Goal: Information Seeking & Learning: Find specific fact

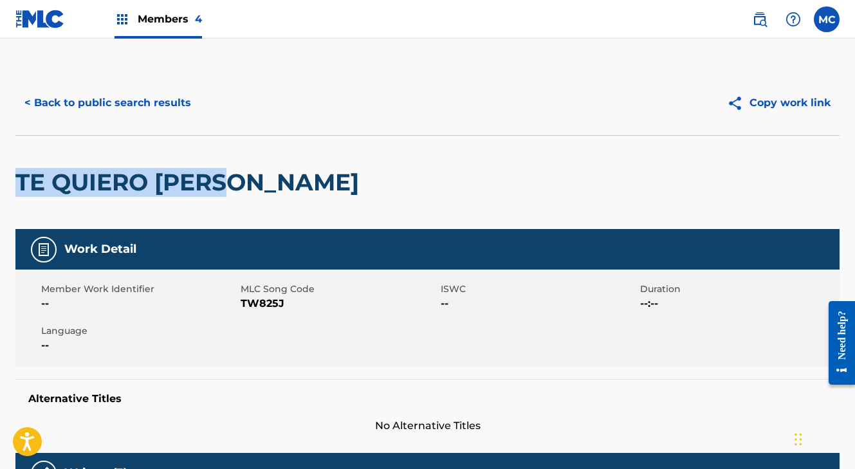
click at [154, 100] on button "< Back to public search results" at bounding box center [107, 103] width 185 height 32
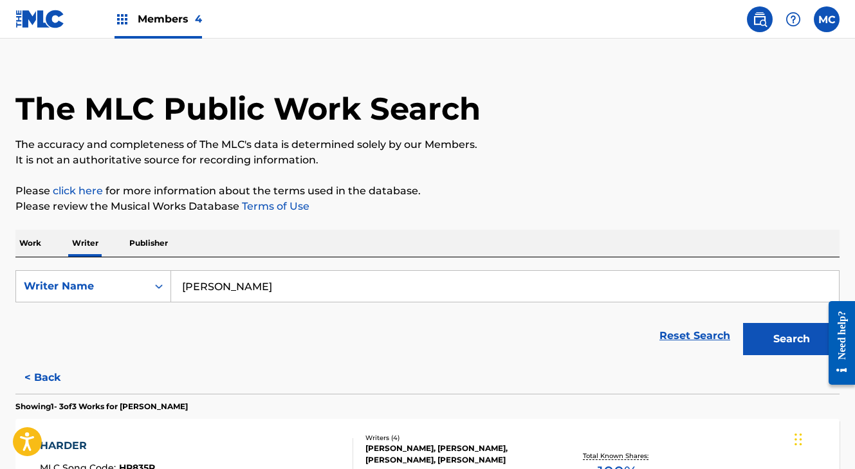
click at [289, 290] on input "[PERSON_NAME]" at bounding box center [504, 286] width 667 height 31
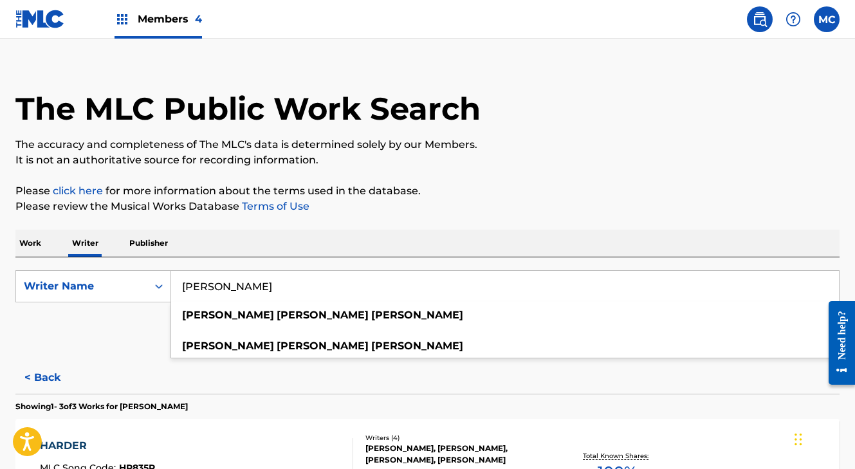
click at [30, 244] on p "Work" at bounding box center [30, 243] width 30 height 27
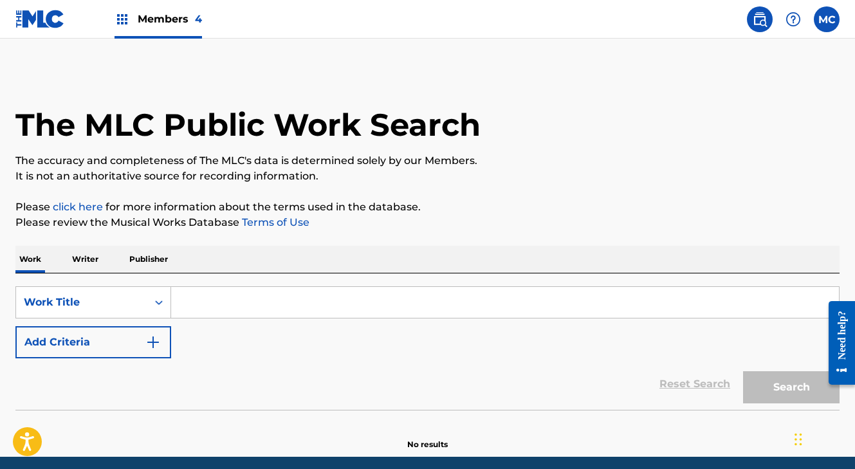
click at [195, 304] on input "Search Form" at bounding box center [504, 302] width 667 height 31
paste input "TU QUIERES QUE TE LA DE"
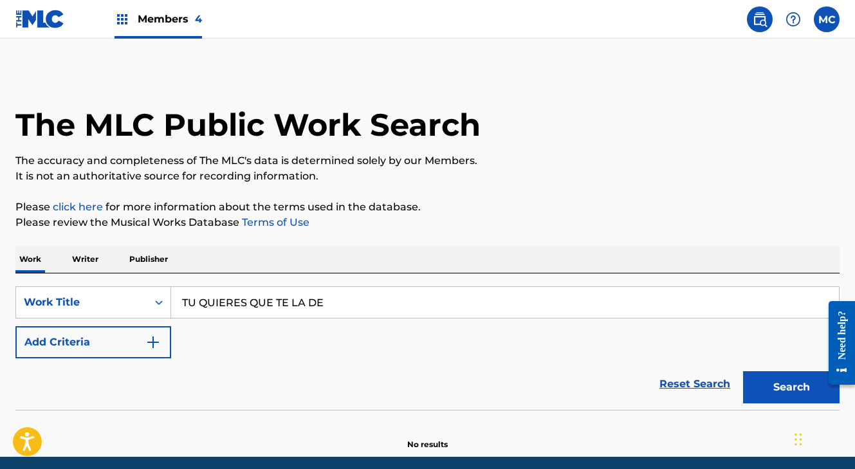
type input "tu quieres que te la de"
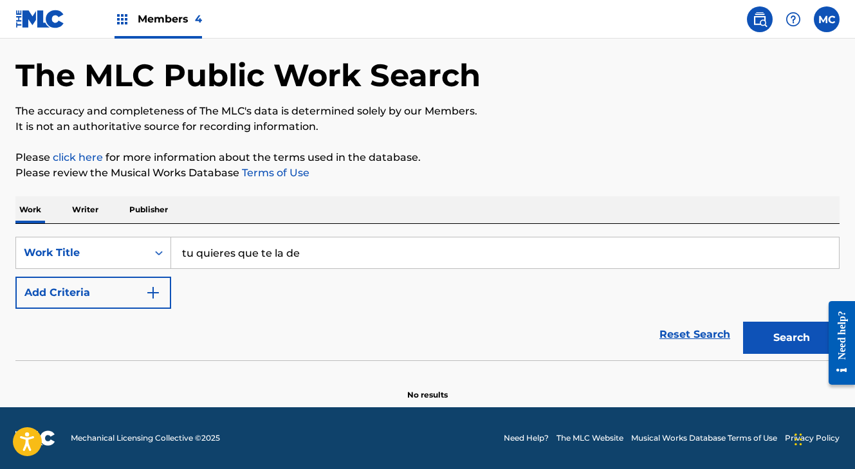
scroll to position [50, 0]
click at [781, 328] on button "Search" at bounding box center [791, 338] width 96 height 32
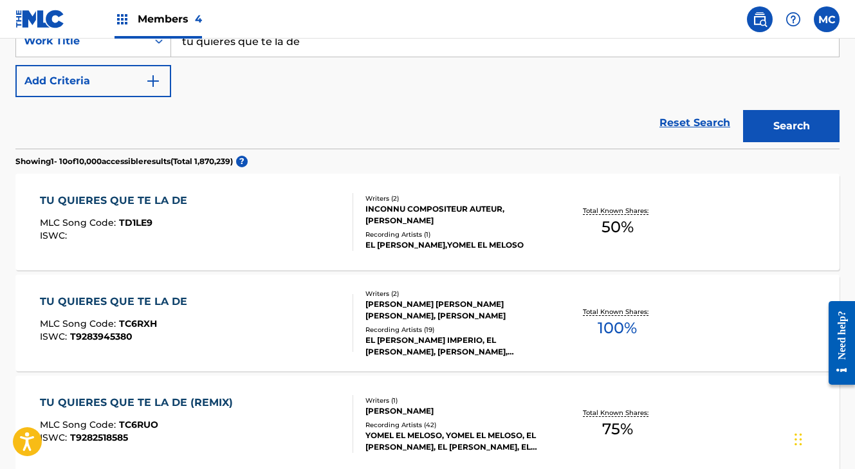
scroll to position [269, 0]
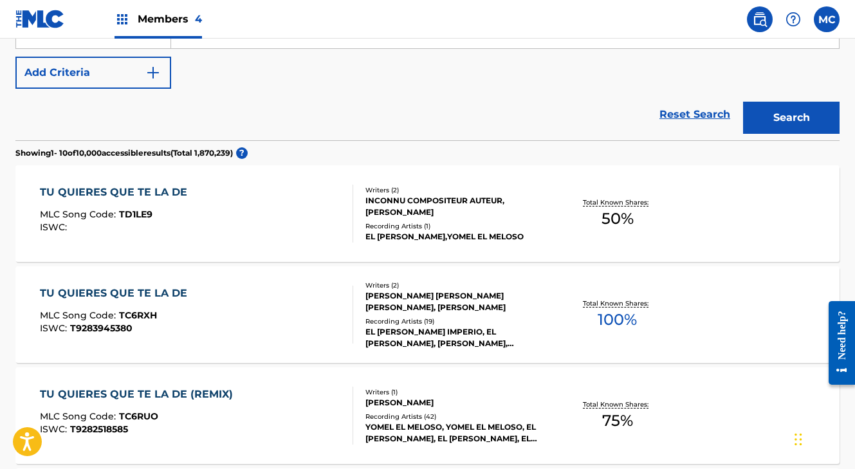
click at [138, 192] on div "TU QUIERES QUE TE LA DE" at bounding box center [117, 192] width 154 height 15
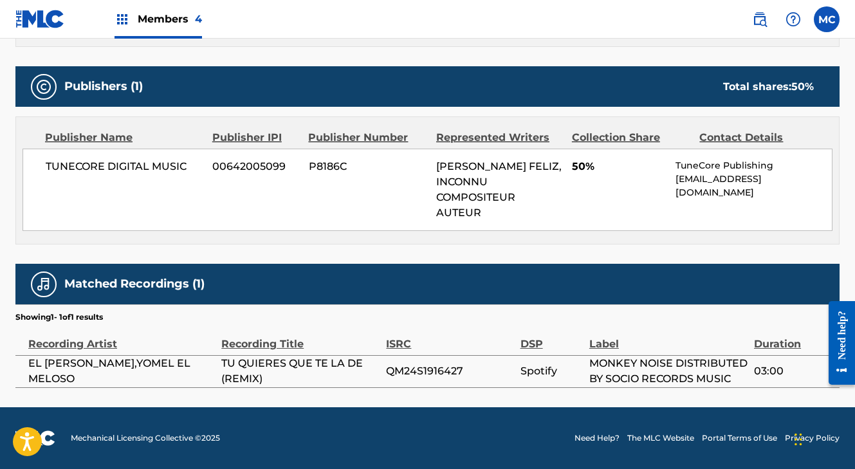
scroll to position [572, 0]
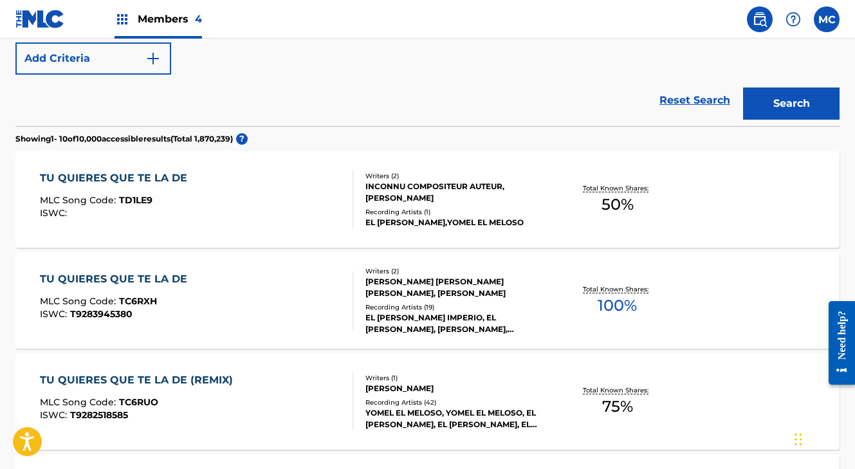
scroll to position [289, 0]
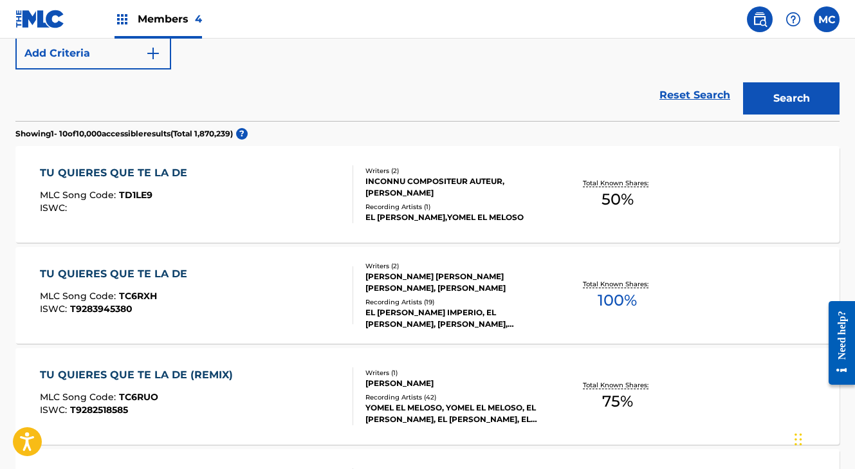
click at [142, 273] on div "TU QUIERES QUE TE LA DE" at bounding box center [117, 273] width 154 height 15
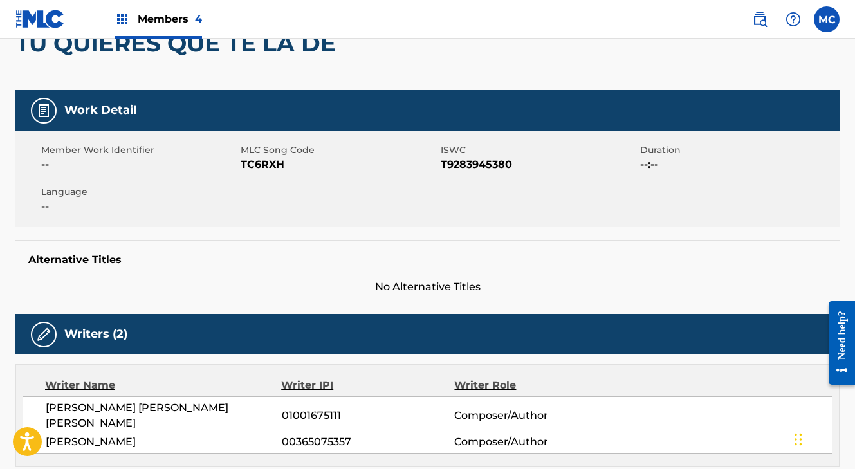
scroll to position [112, 0]
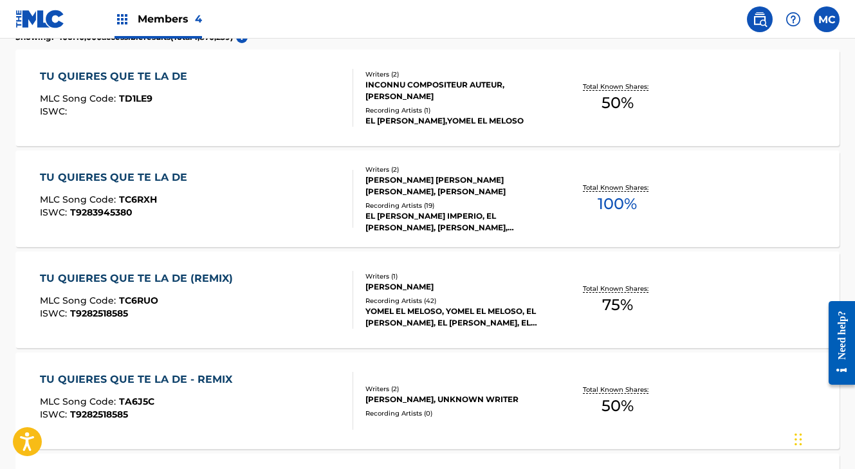
scroll to position [387, 0]
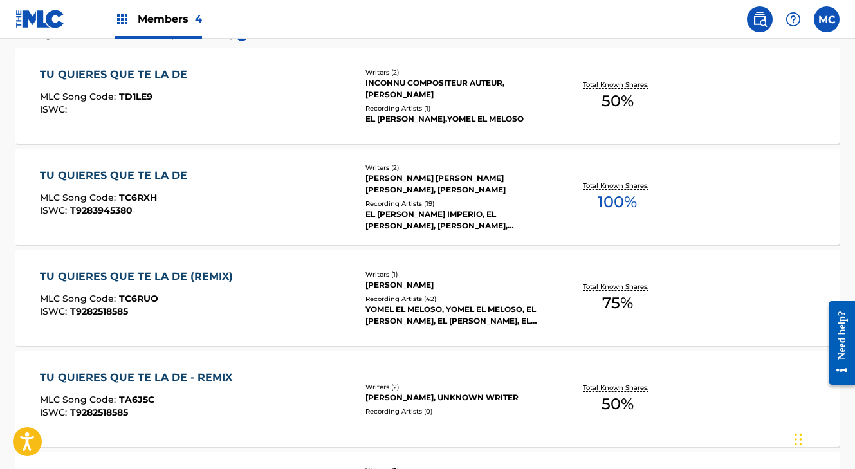
click at [163, 278] on div "TU QUIERES QUE TE LA DE (REMIX)" at bounding box center [139, 276] width 199 height 15
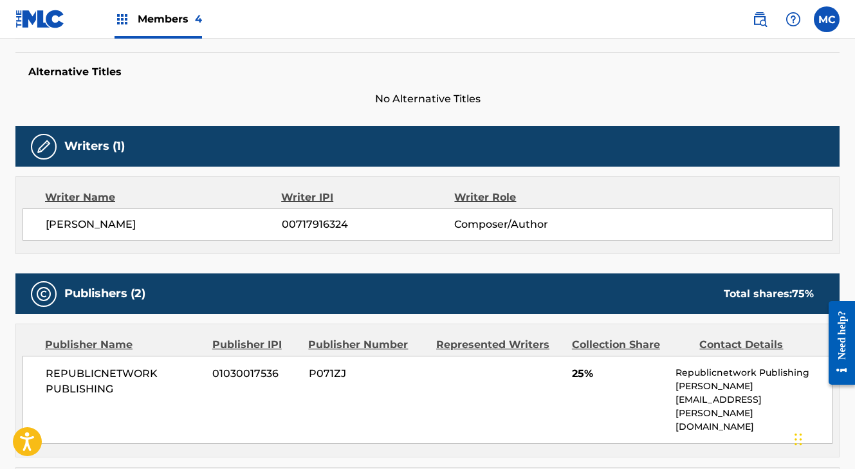
scroll to position [105, 0]
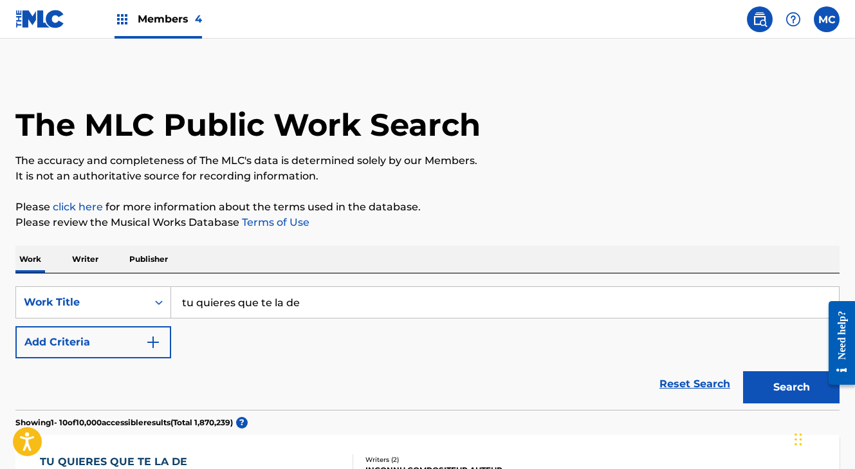
click at [332, 307] on input "tu quieres que te la de" at bounding box center [504, 302] width 667 height 31
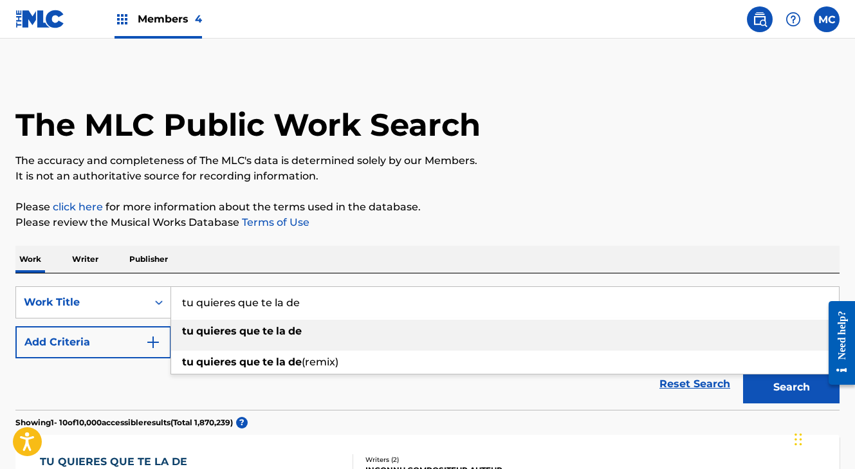
paste input "FUEGO CON TO"
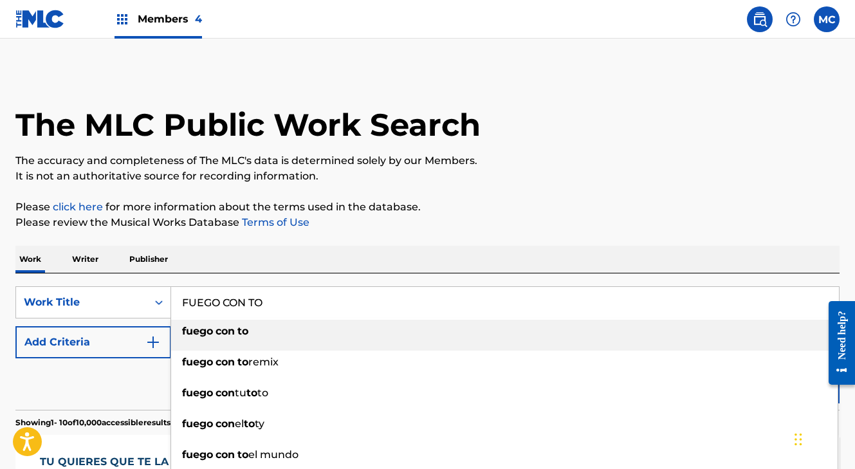
type input "fuego con to"
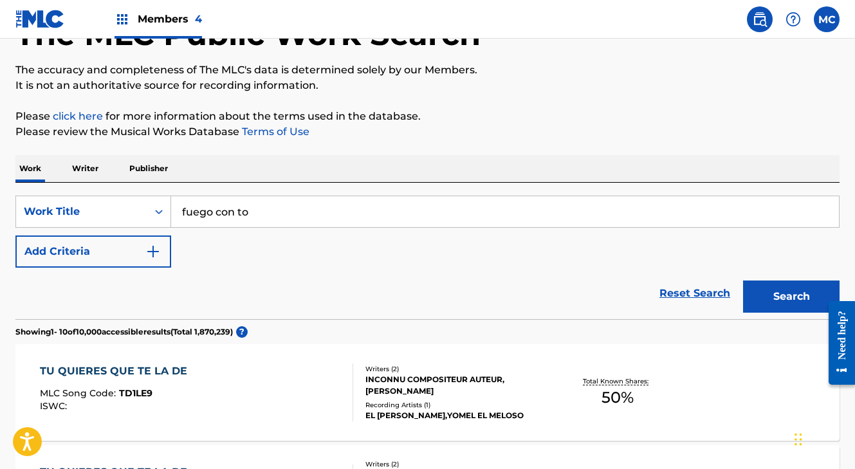
scroll to position [113, 0]
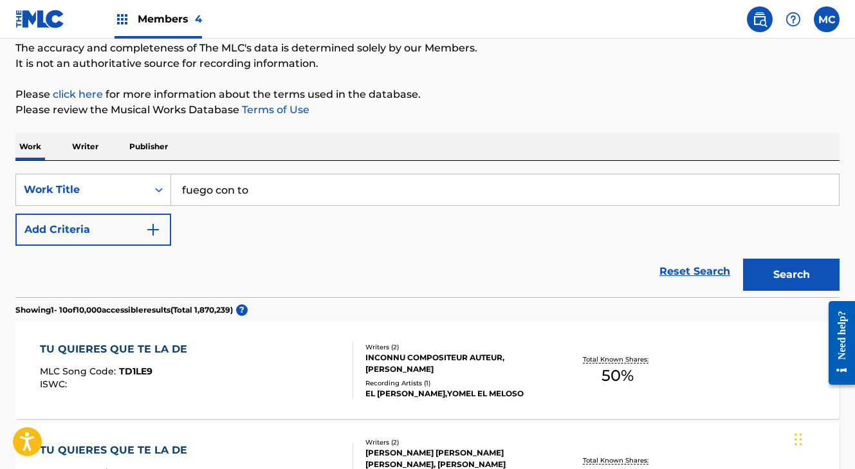
click at [765, 271] on button "Search" at bounding box center [791, 274] width 96 height 32
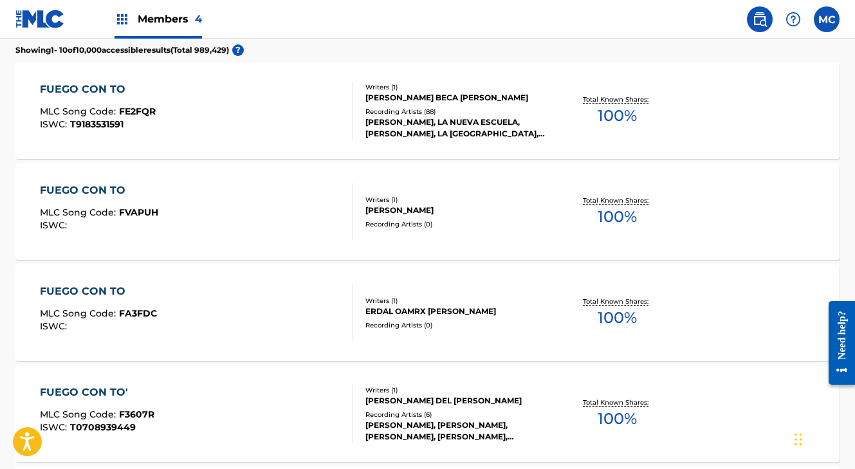
scroll to position [372, 0]
click at [95, 86] on div "FUEGO CON TO" at bounding box center [98, 89] width 116 height 15
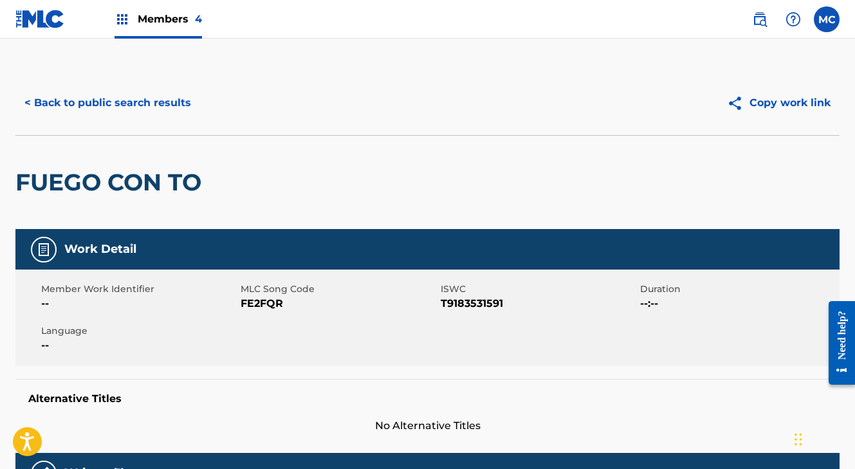
click at [116, 94] on button "< Back to public search results" at bounding box center [107, 103] width 185 height 32
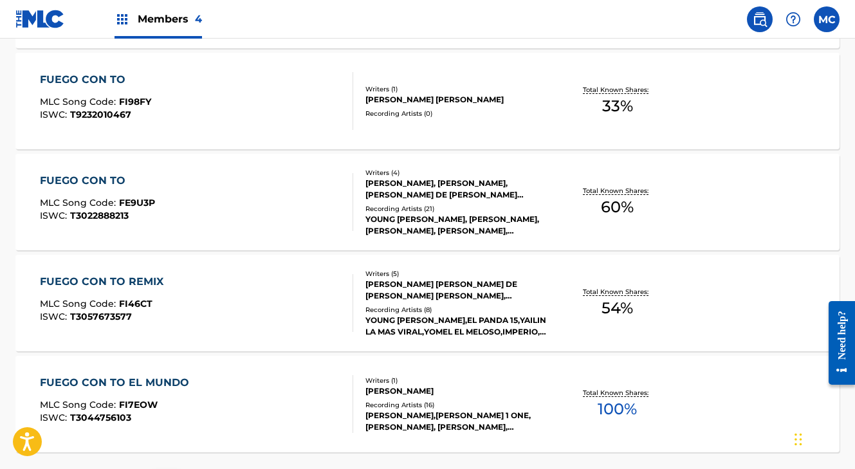
scroll to position [1074, 0]
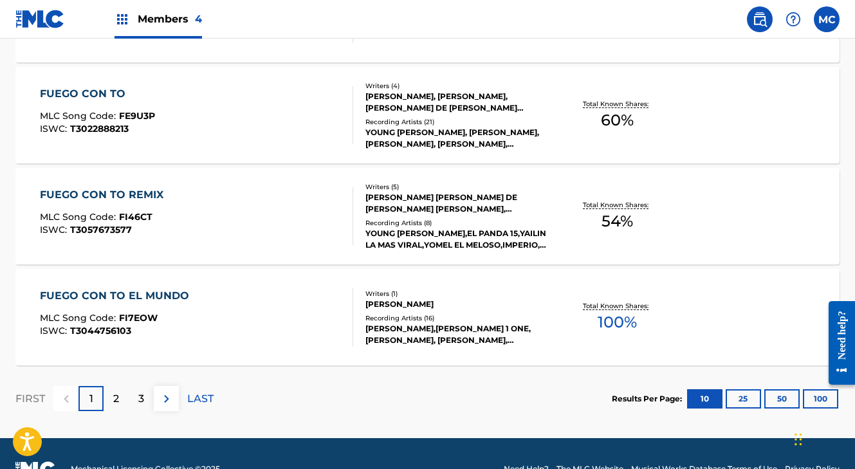
click at [125, 199] on div "FUEGO CON TO REMIX" at bounding box center [105, 194] width 130 height 15
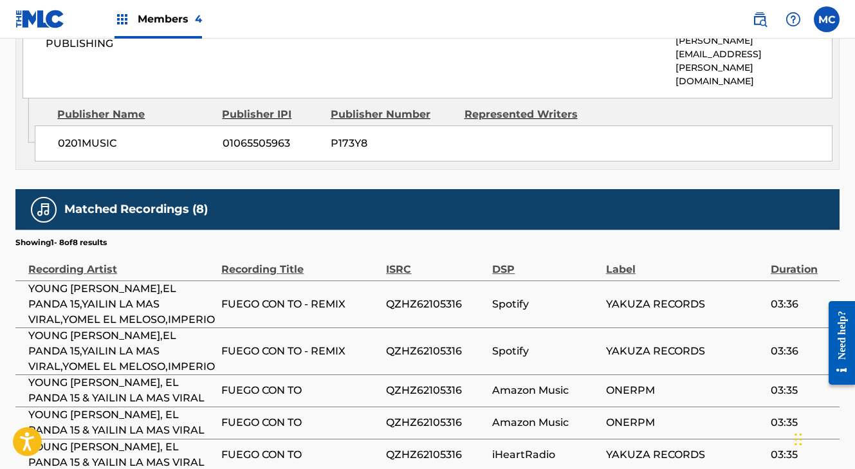
scroll to position [1176, 0]
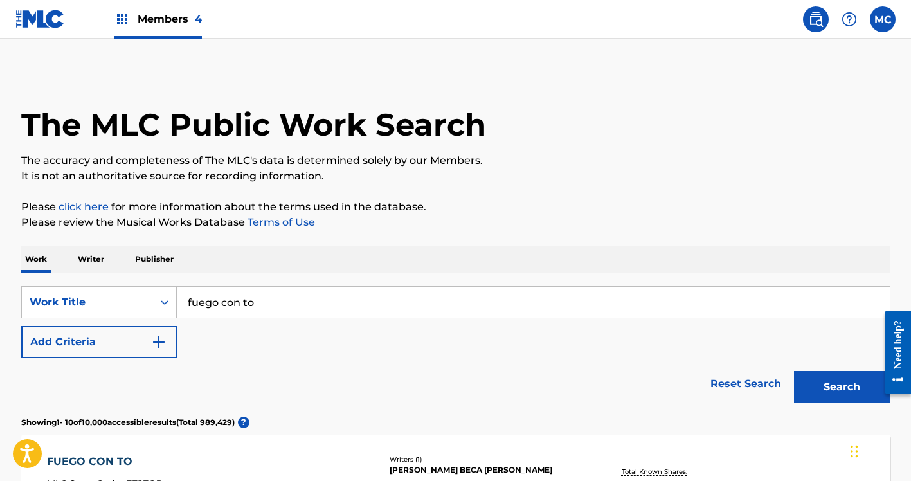
drag, startPoint x: 280, startPoint y: 302, endPoint x: 165, endPoint y: 262, distance: 121.6
drag, startPoint x: 262, startPoint y: 305, endPoint x: 200, endPoint y: 258, distance: 78.1
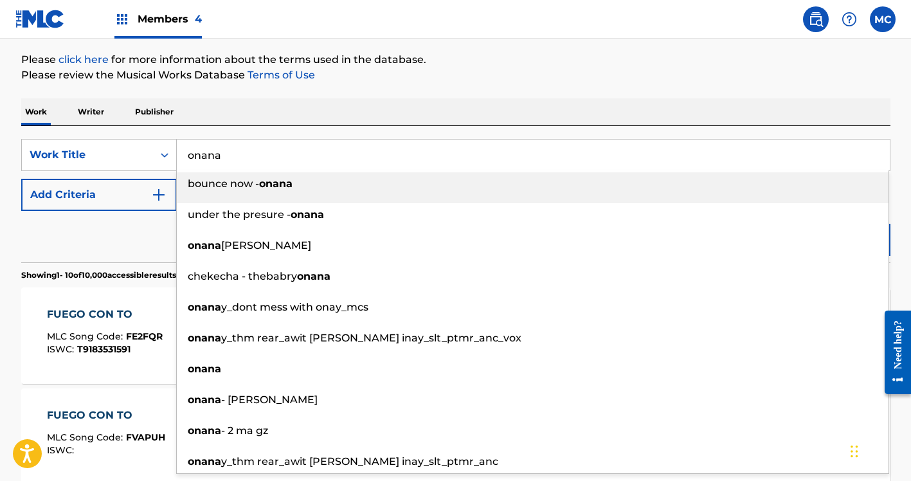
scroll to position [163, 0]
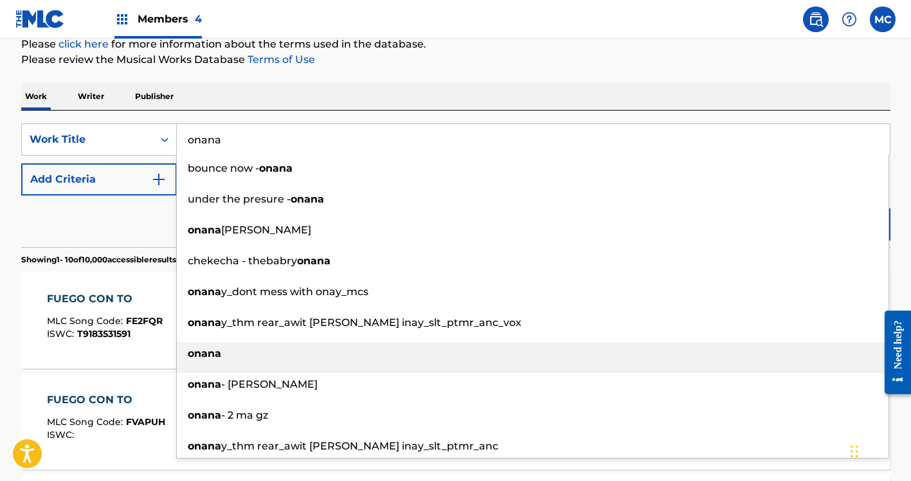
type input "onana"
click at [304, 359] on div "onana" at bounding box center [533, 353] width 712 height 23
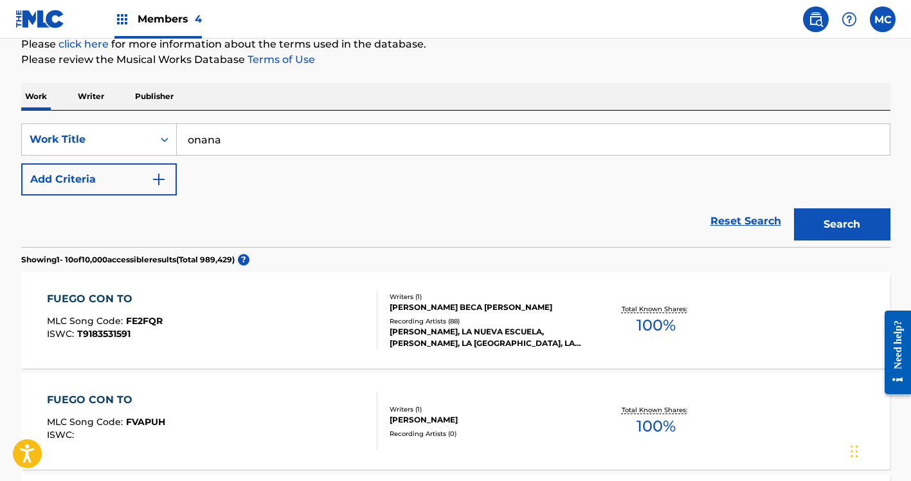
click at [820, 231] on button "Search" at bounding box center [842, 224] width 96 height 32
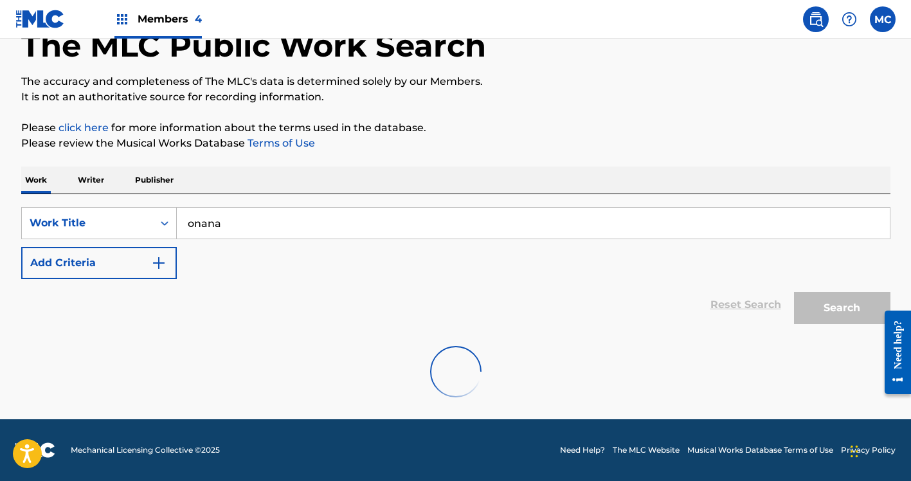
scroll to position [79, 0]
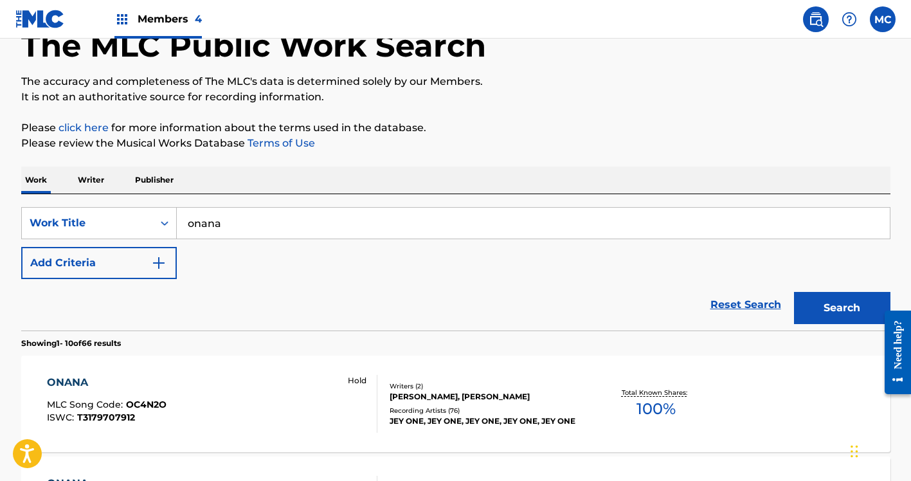
click at [77, 381] on div "ONANA" at bounding box center [107, 382] width 120 height 15
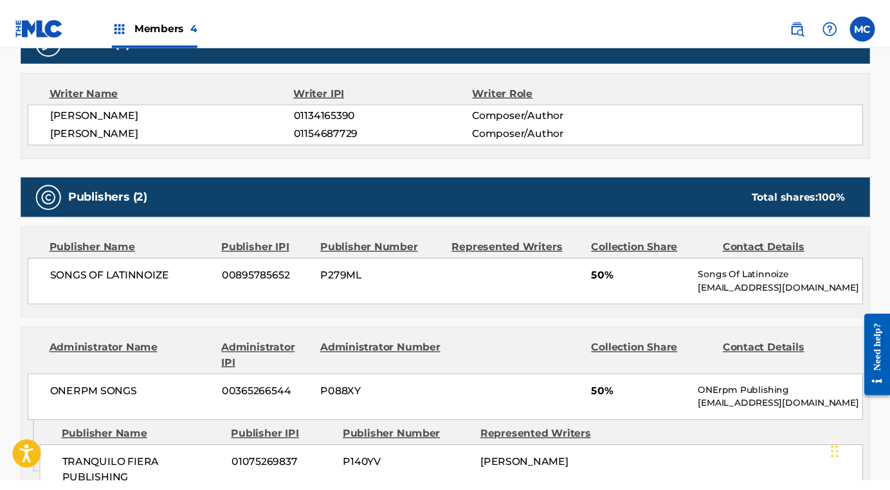
scroll to position [316, 0]
